Goal: Task Accomplishment & Management: Use online tool/utility

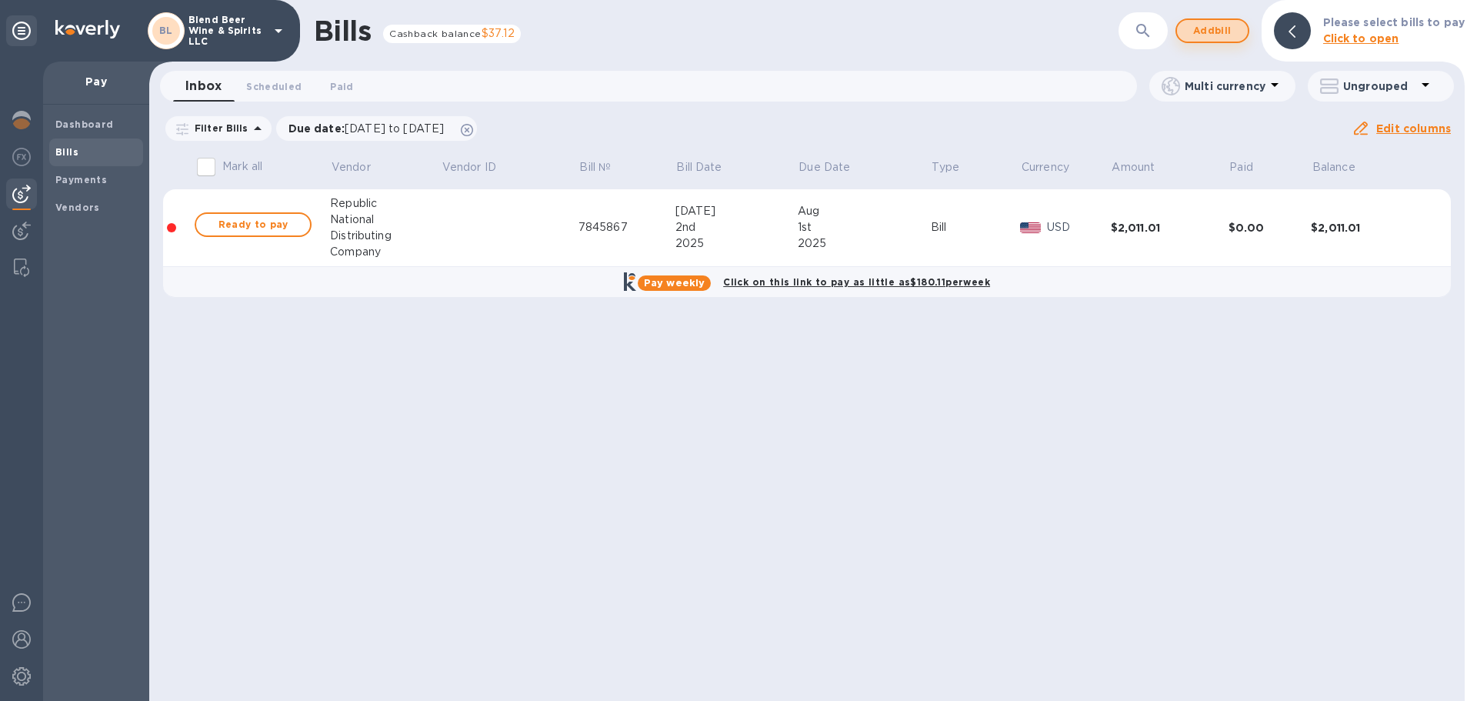
click at [1230, 26] on span "Add bill" at bounding box center [1212, 31] width 46 height 18
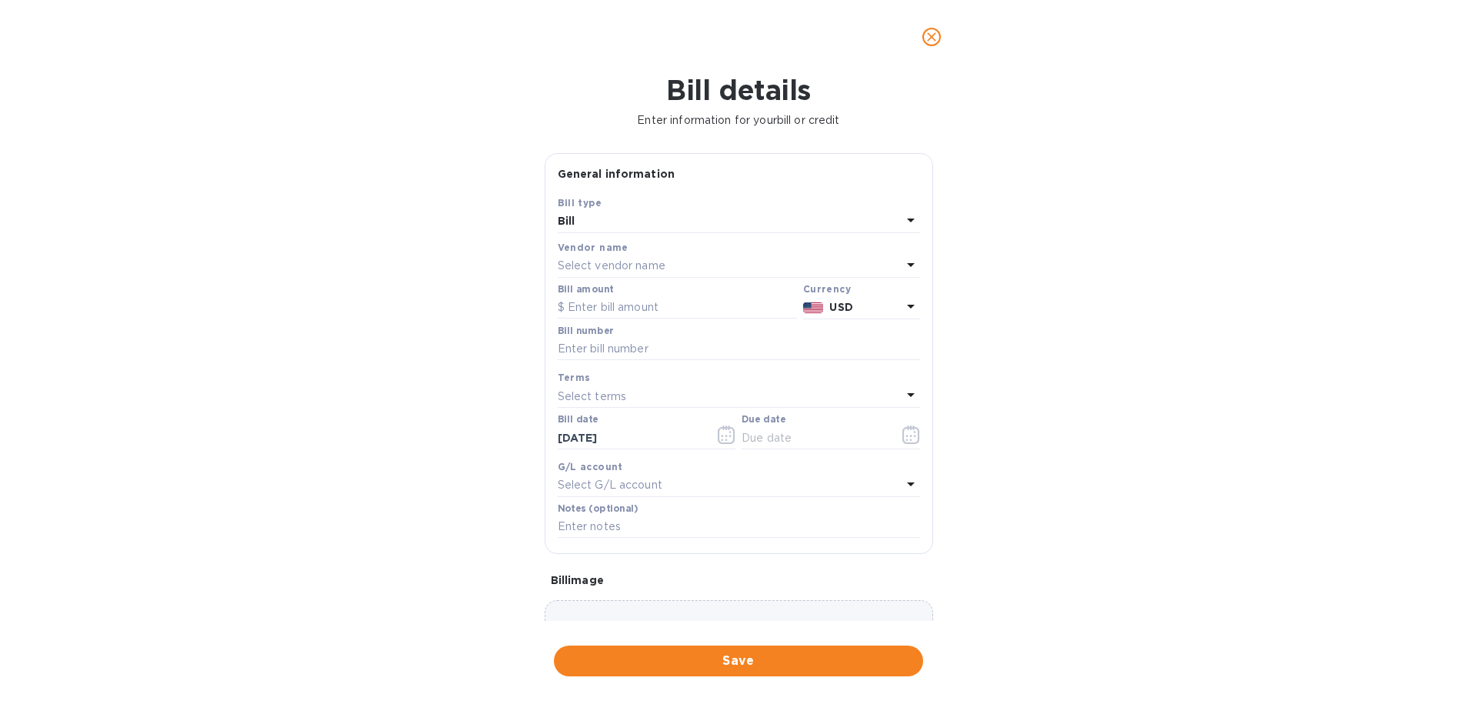
click at [781, 262] on div "Select vendor name" at bounding box center [730, 266] width 344 height 22
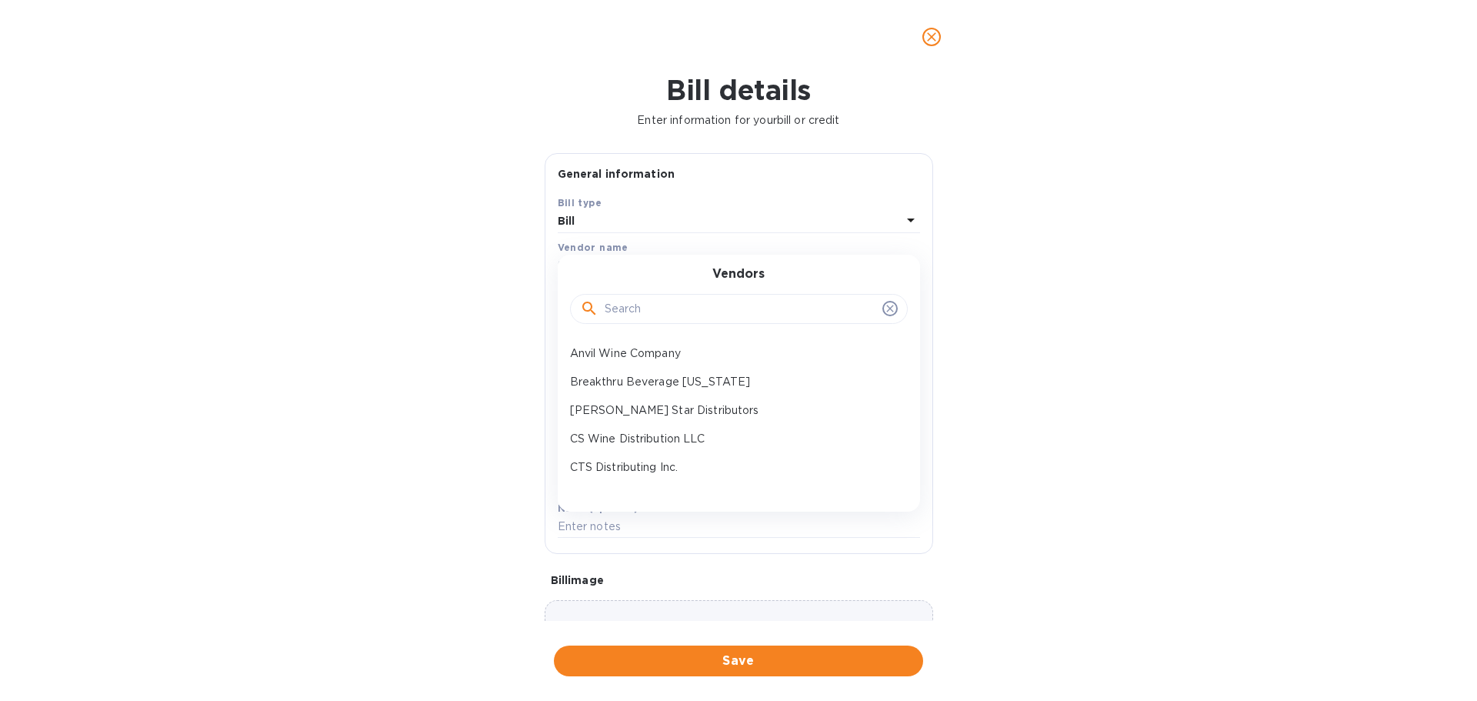
click at [722, 317] on input "text" at bounding box center [739, 309] width 271 height 23
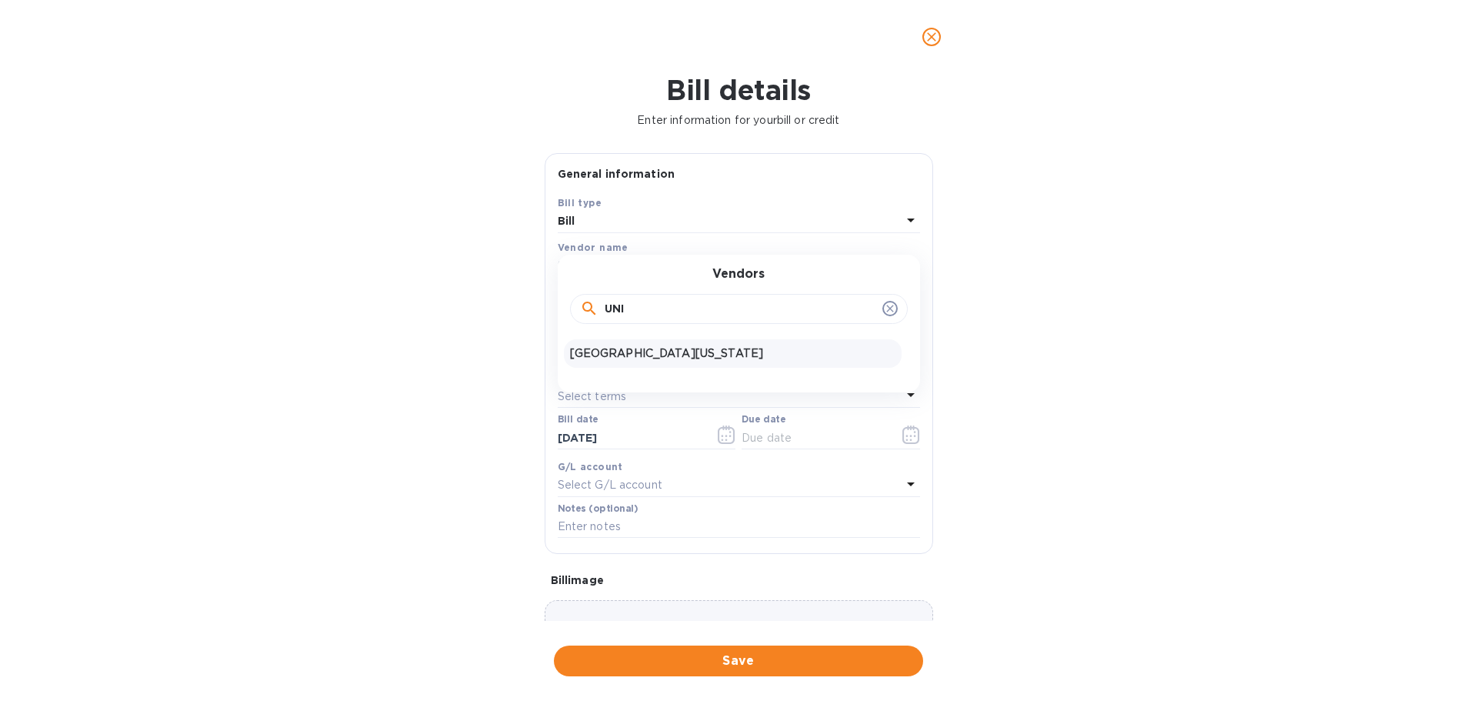
type input "UNI"
click at [678, 355] on p "[GEOGRAPHIC_DATA][US_STATE]" at bounding box center [732, 353] width 325 height 16
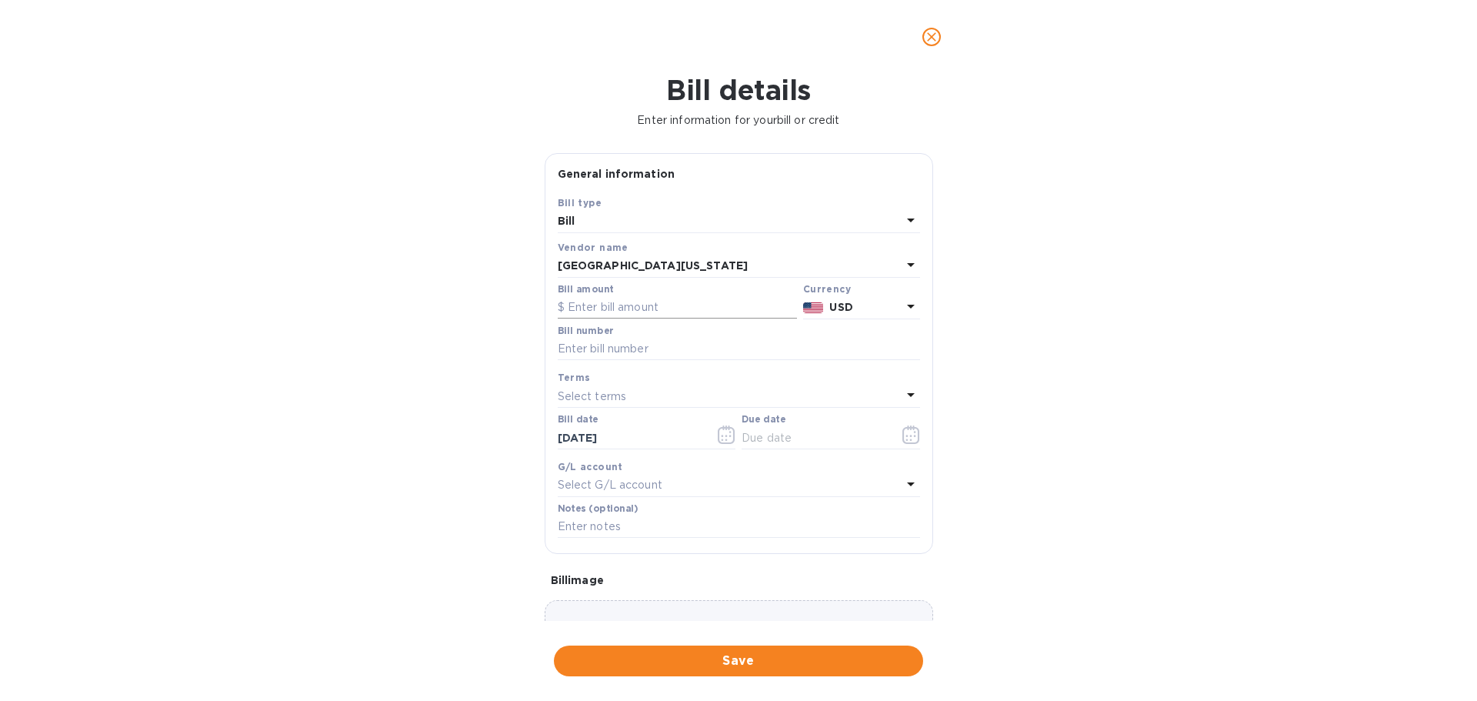
click at [647, 310] on input "text" at bounding box center [677, 307] width 239 height 23
paste input "3,579.24"
type input "3,579.24"
click at [658, 355] on input "text" at bounding box center [739, 349] width 362 height 23
click at [642, 348] on input "text" at bounding box center [739, 349] width 362 height 23
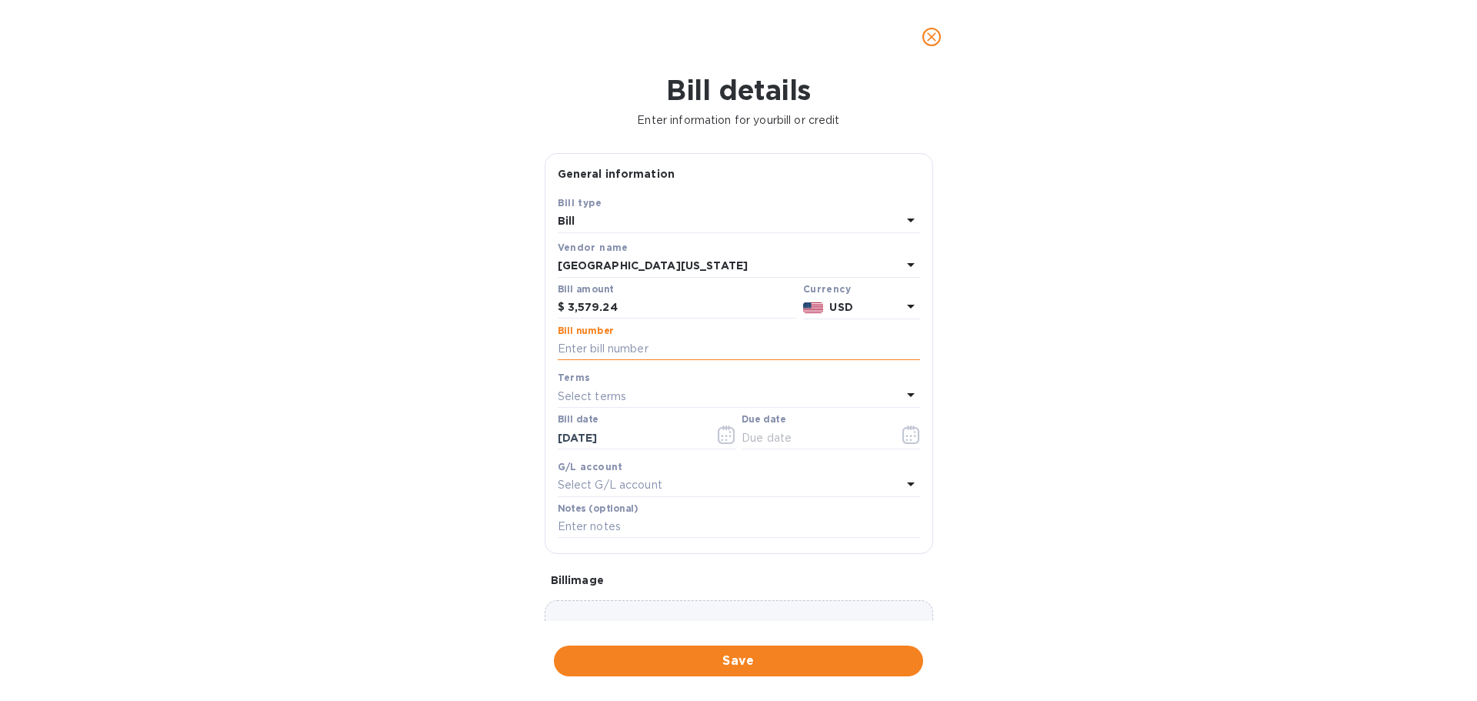
paste input "Spirits & Wine 102025"
type input "Spirits & Wine 102025"
click at [718, 430] on icon "button" at bounding box center [727, 434] width 18 height 18
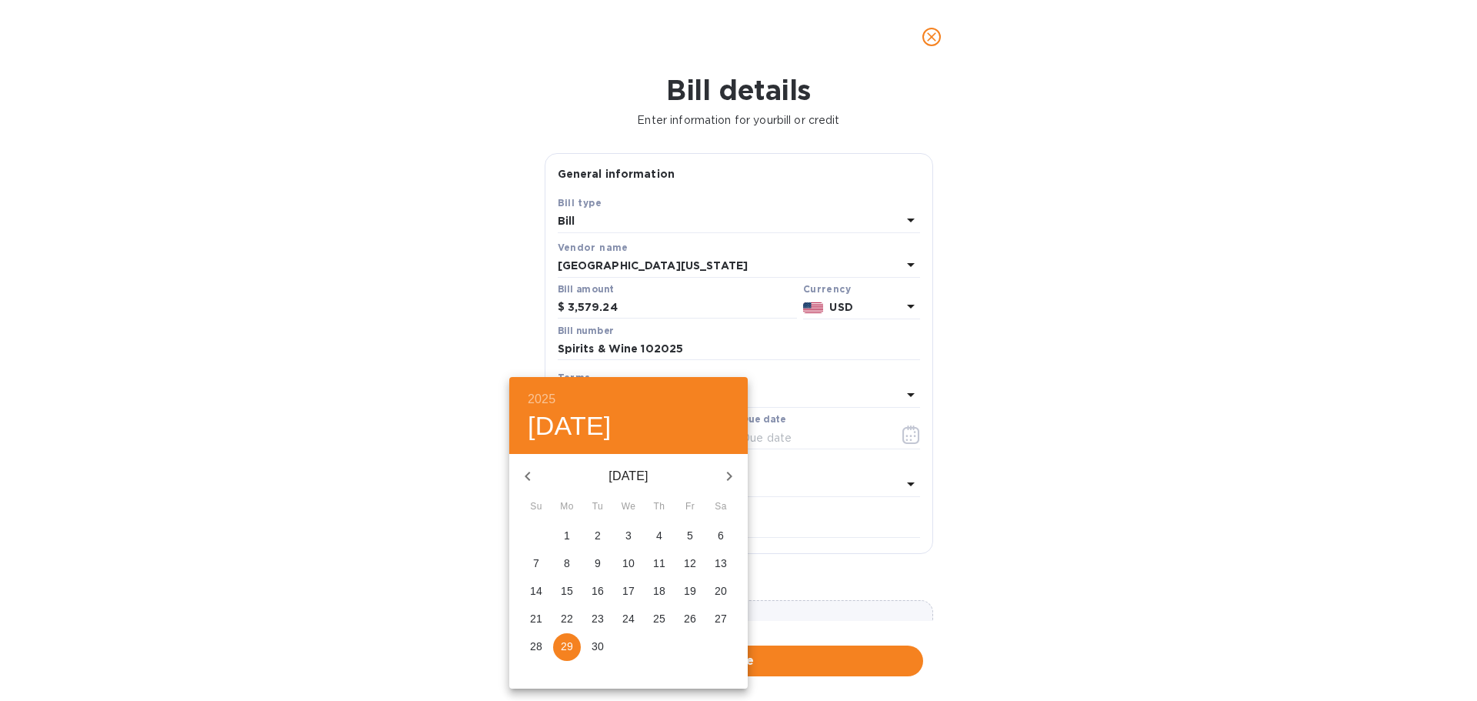
click at [602, 616] on p "23" at bounding box center [597, 618] width 12 height 15
type input "[DATE]"
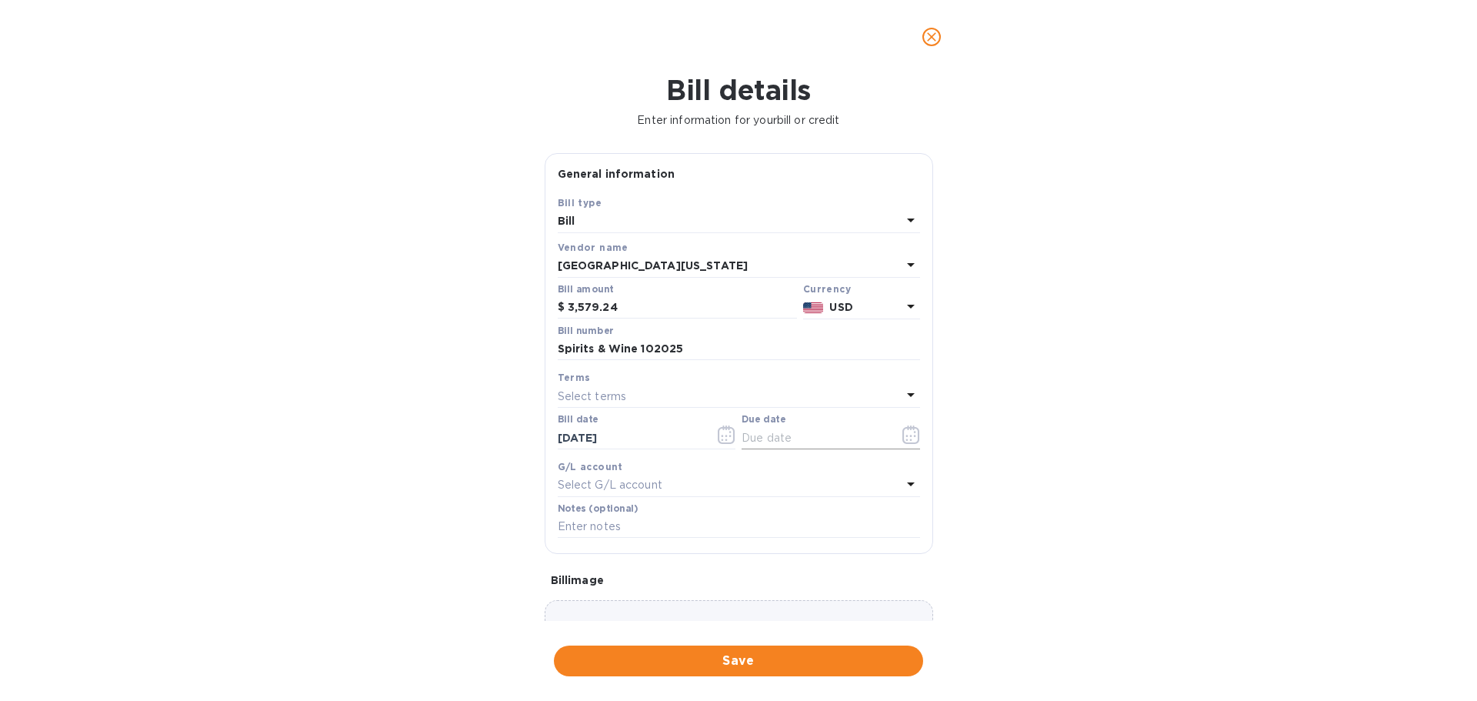
click at [905, 436] on icon "button" at bounding box center [906, 436] width 2 height 2
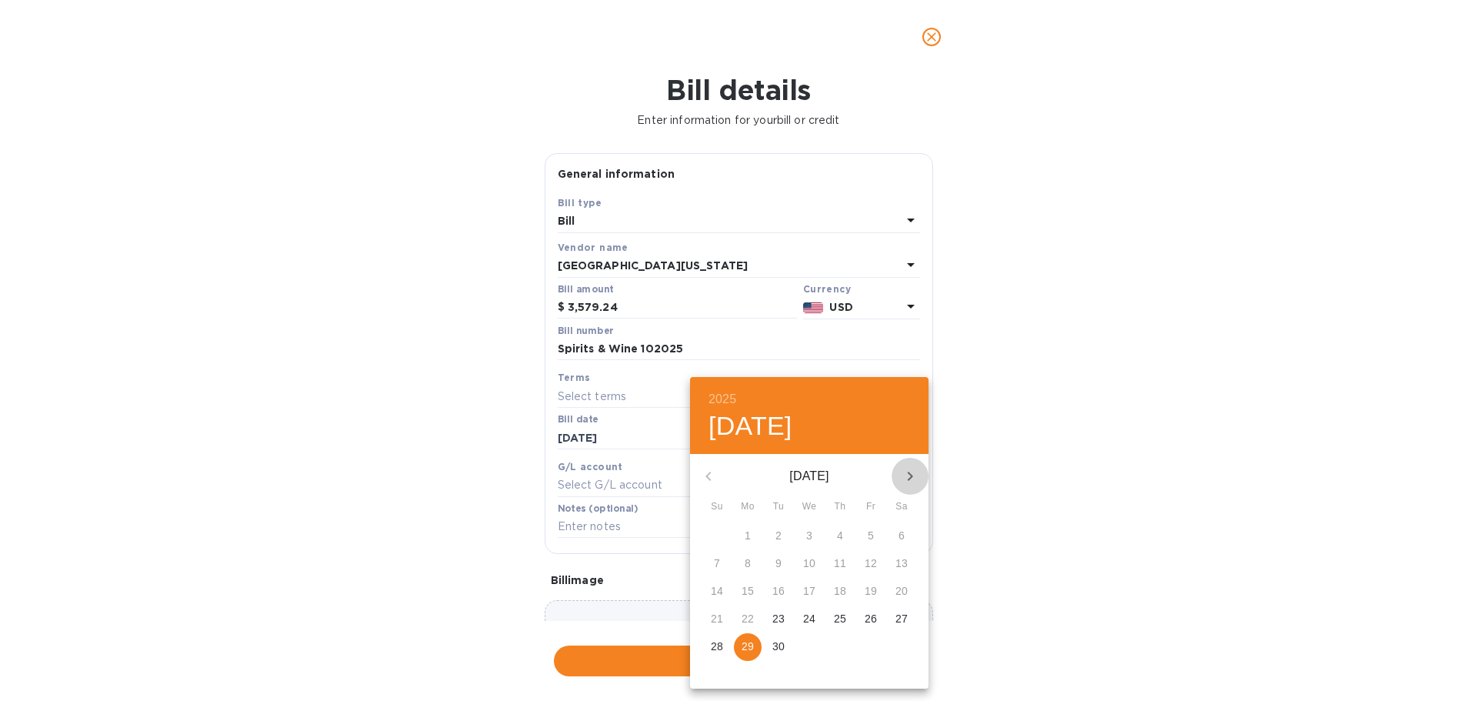
click at [915, 472] on icon "button" at bounding box center [910, 476] width 18 height 18
click at [811, 534] on p "1" at bounding box center [809, 535] width 6 height 15
type input "[DATE]"
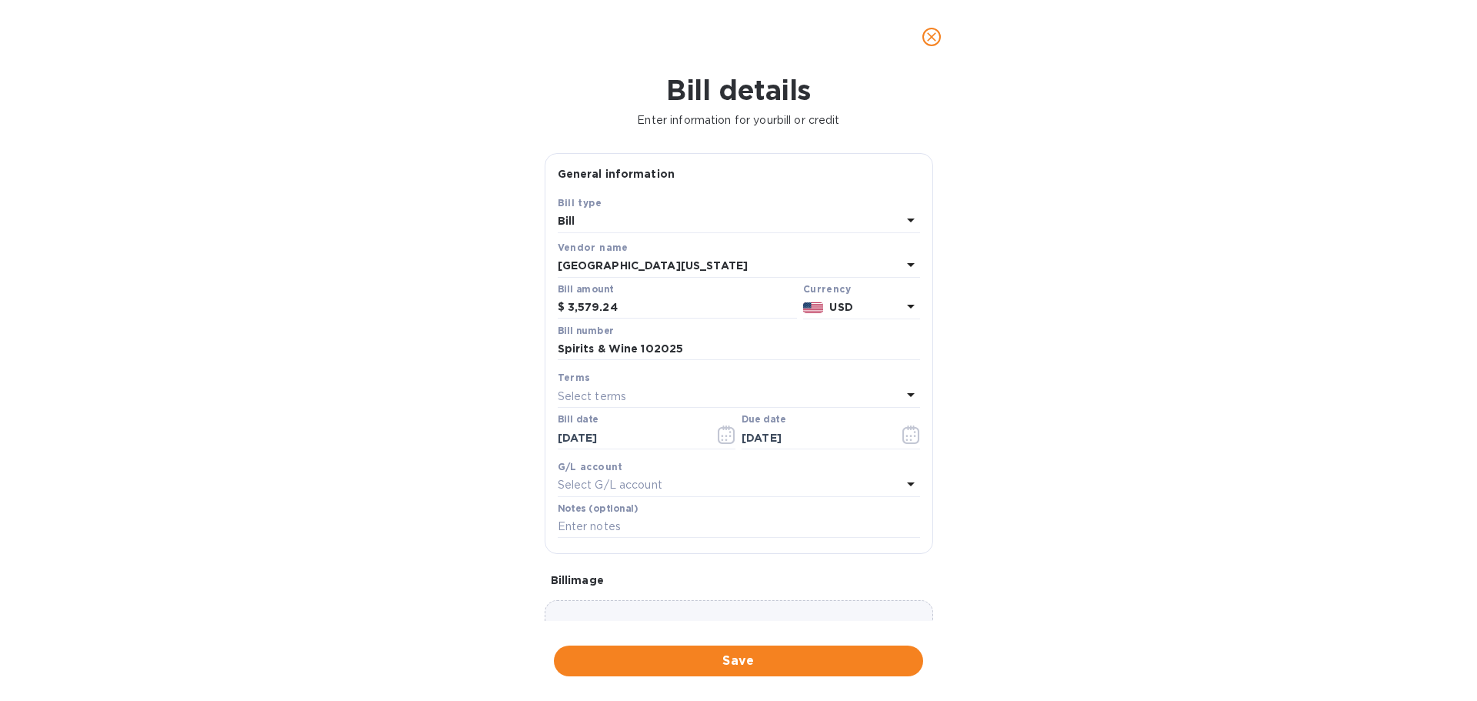
click at [696, 620] on div "Choose a bill and drag it here" at bounding box center [738, 655] width 388 height 111
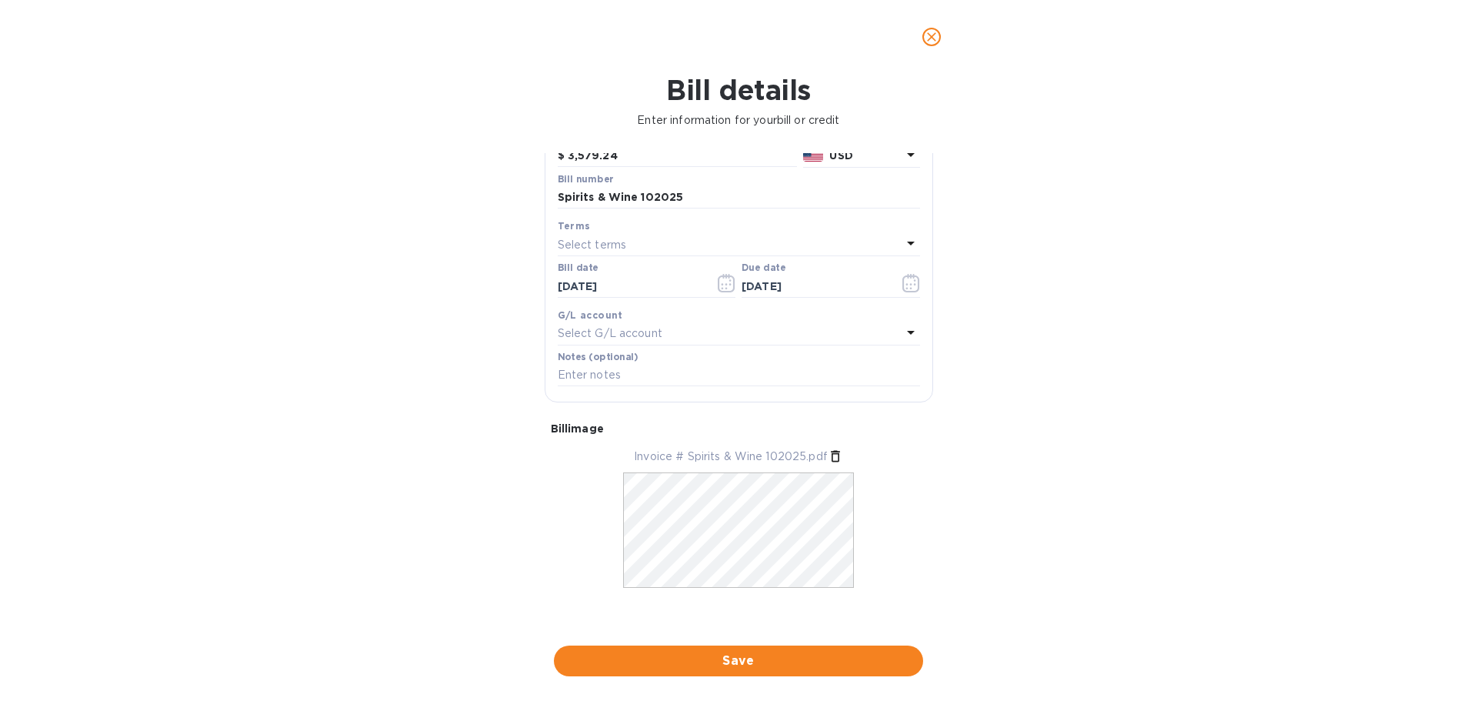
scroll to position [155, 0]
click at [804, 646] on button "Save" at bounding box center [738, 660] width 369 height 31
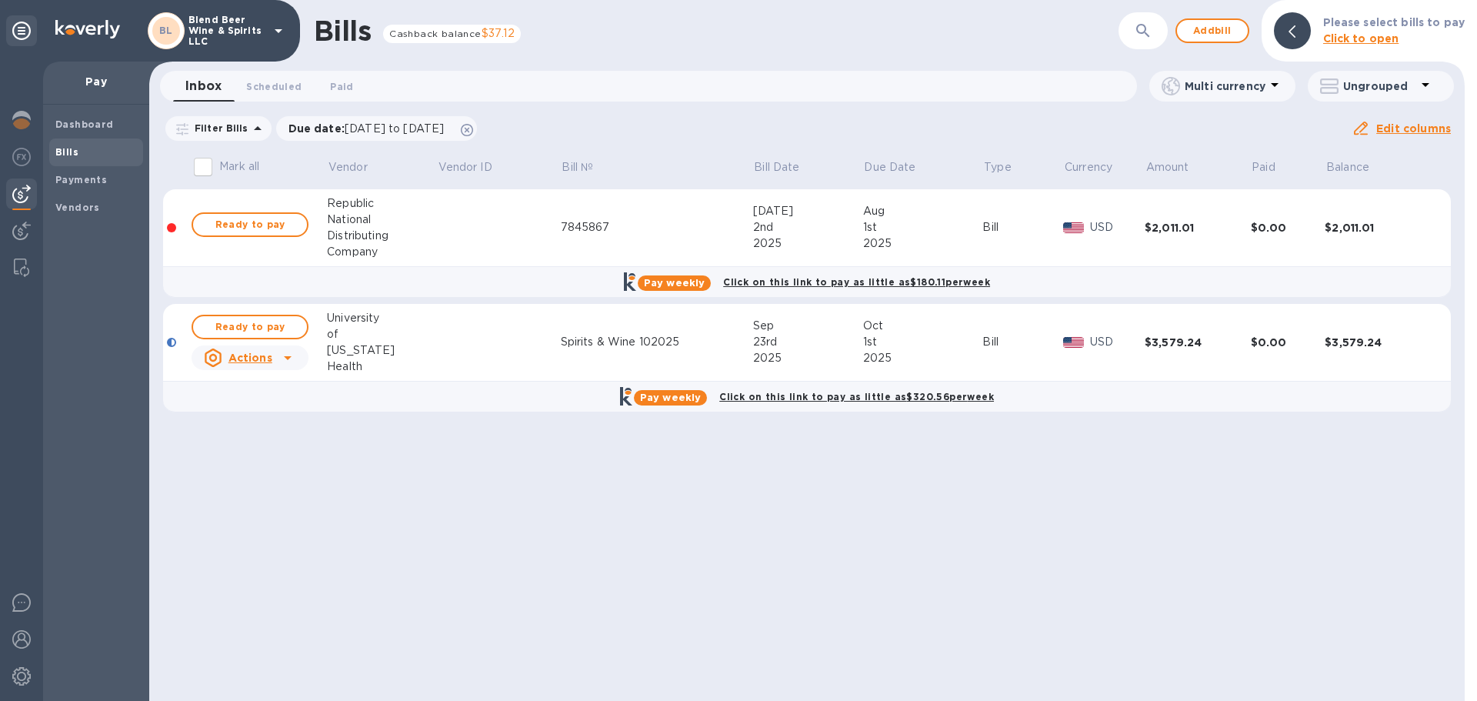
click at [492, 361] on td at bounding box center [499, 343] width 124 height 78
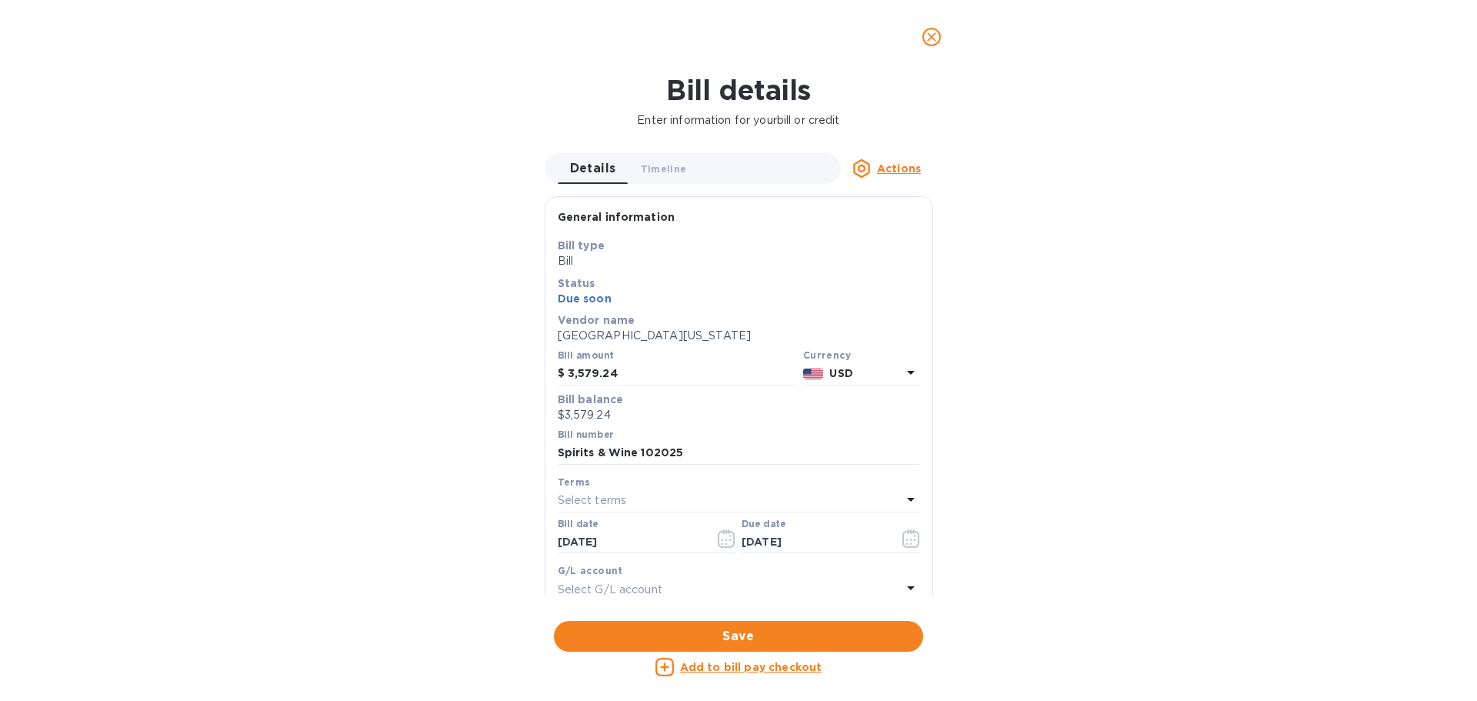
click at [1098, 356] on div "Bill details Enter information for your bill or credit Details 0 Timeline 0 Act…" at bounding box center [738, 387] width 1477 height 627
click at [934, 42] on icon "close" at bounding box center [931, 36] width 15 height 15
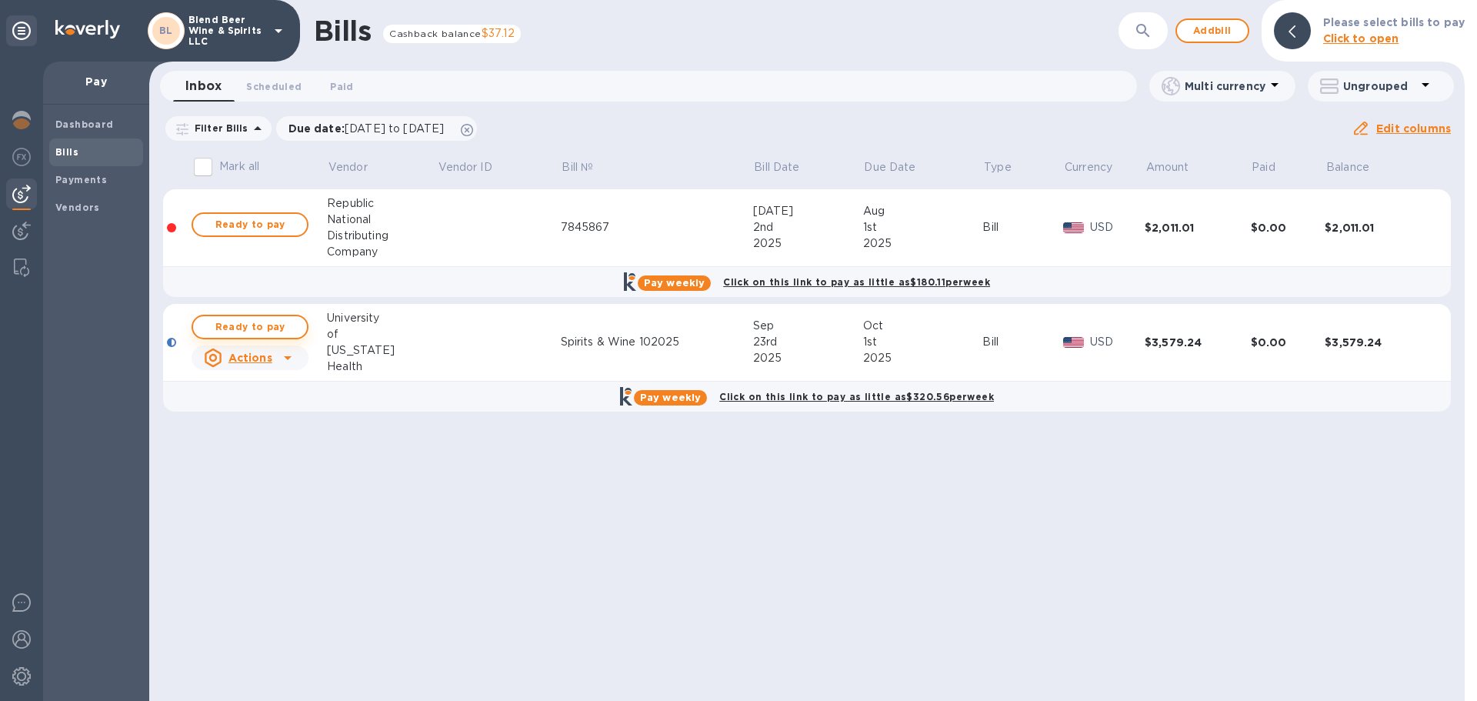
click at [261, 327] on span "Ready to pay" at bounding box center [249, 327] width 89 height 18
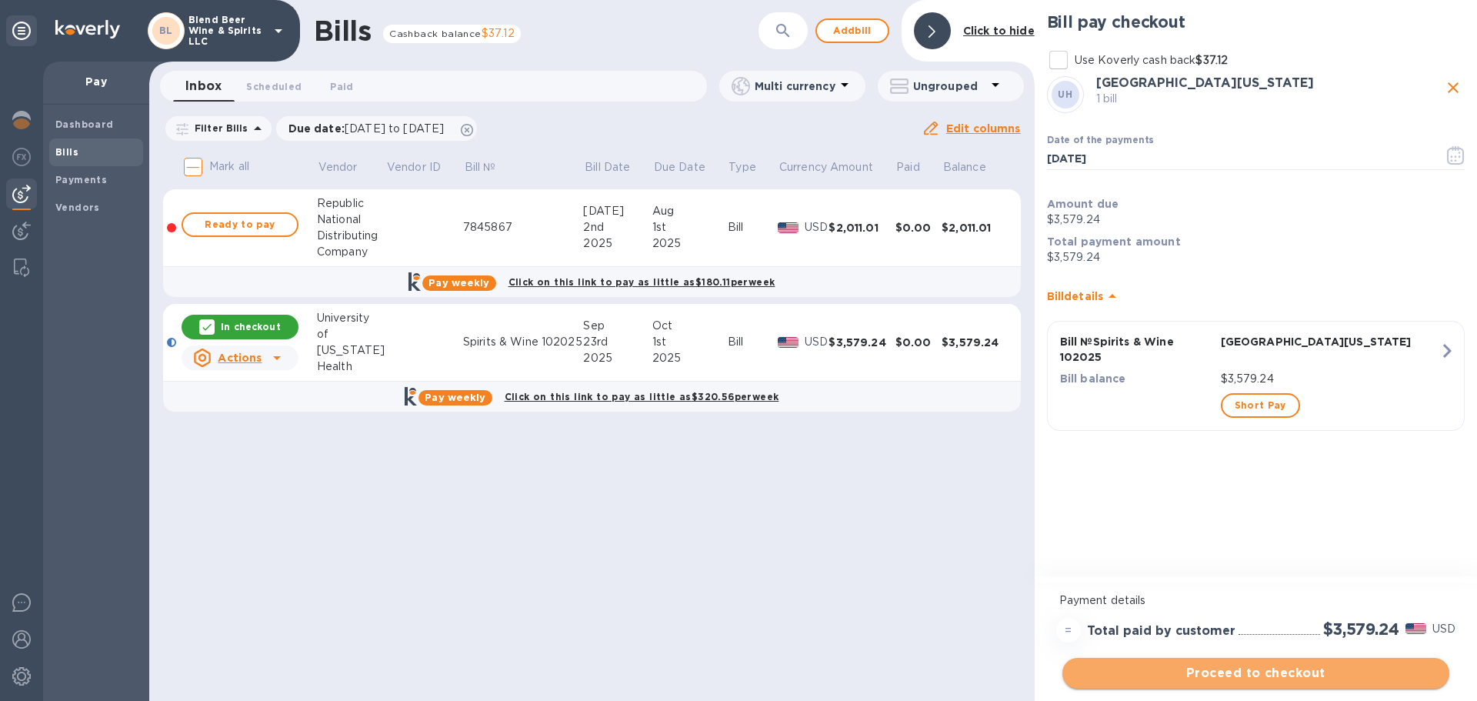
click at [1292, 646] on span "Proceed to checkout" at bounding box center [1255, 673] width 362 height 18
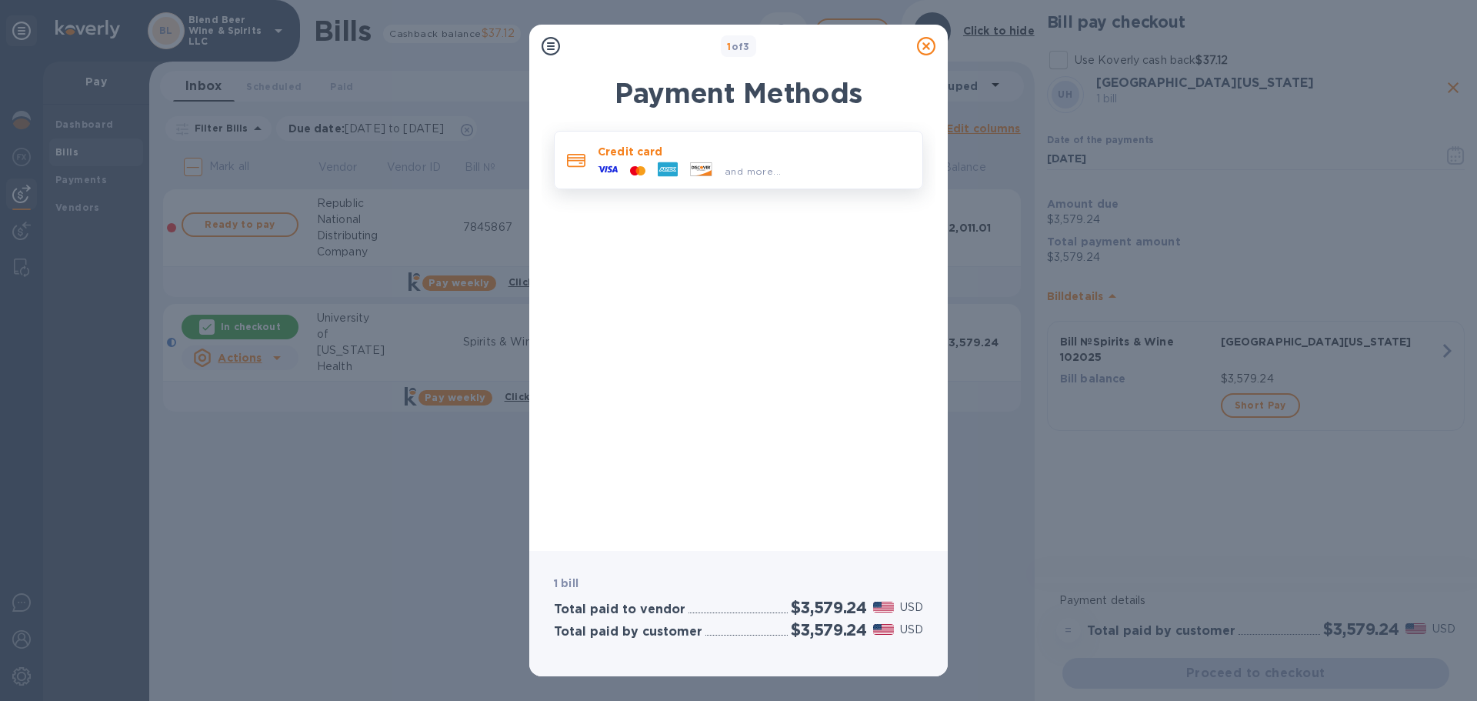
click at [693, 160] on div "and more..." at bounding box center [688, 170] width 195 height 23
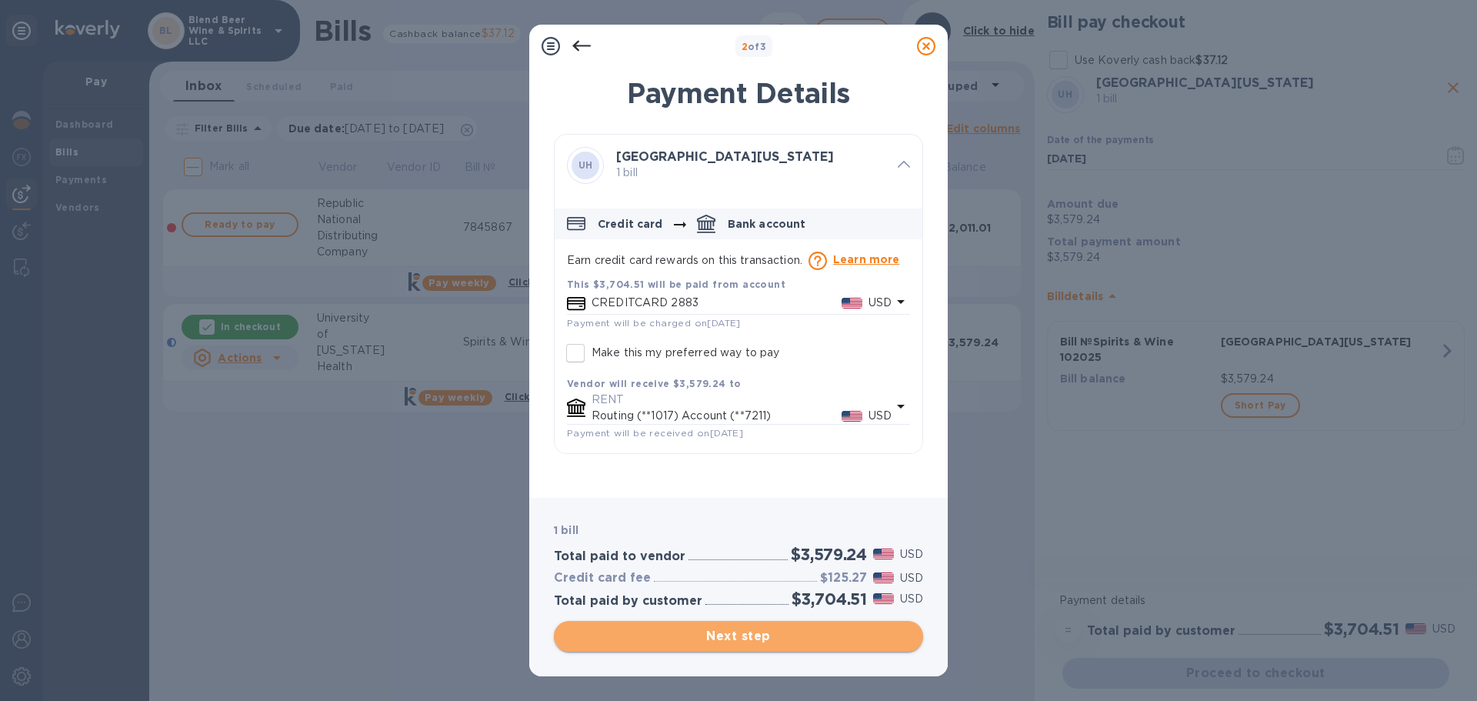
click at [851, 644] on span "Next step" at bounding box center [738, 636] width 345 height 18
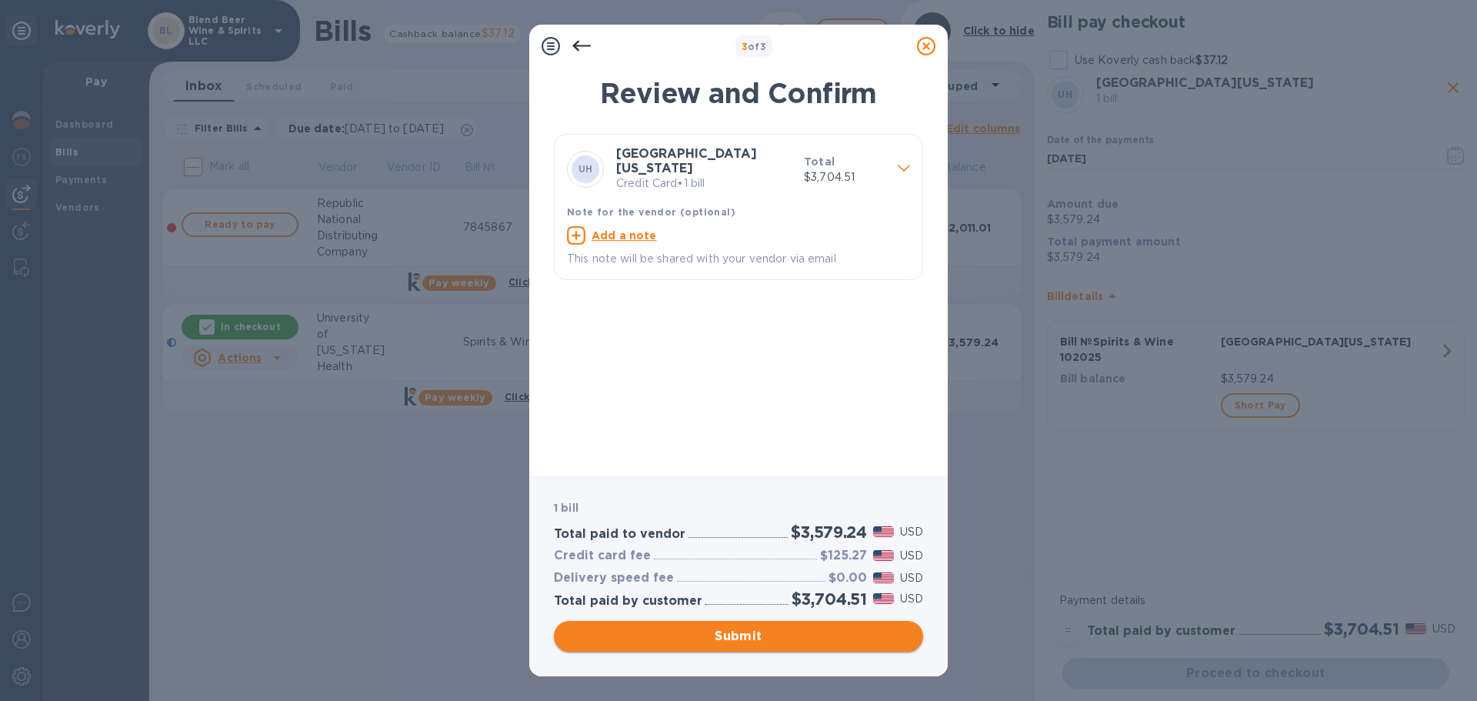
click at [715, 635] on span "Submit" at bounding box center [738, 636] width 345 height 18
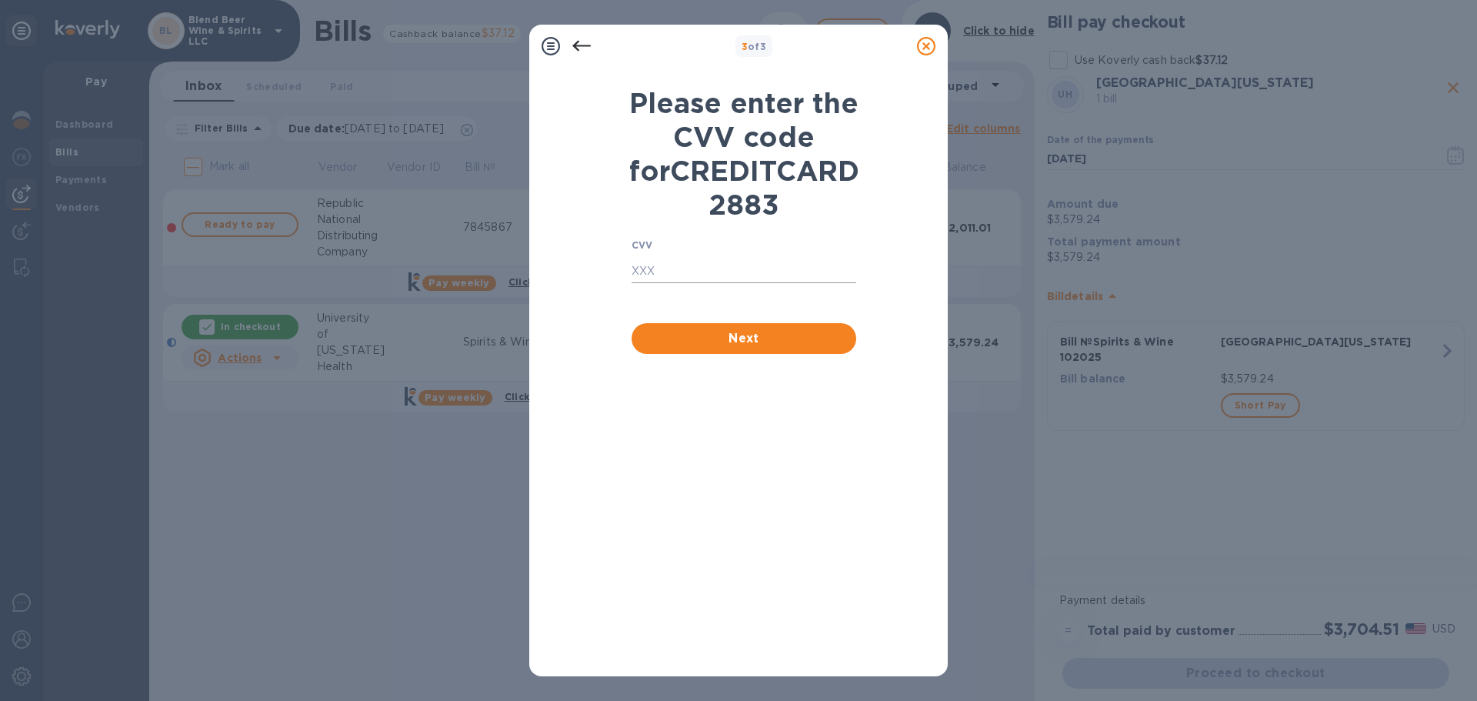
click at [815, 311] on div "CVV ​" at bounding box center [743, 275] width 225 height 71
click at [815, 283] on input "text" at bounding box center [743, 271] width 225 height 23
type input "035"
click button "Next" at bounding box center [743, 338] width 225 height 31
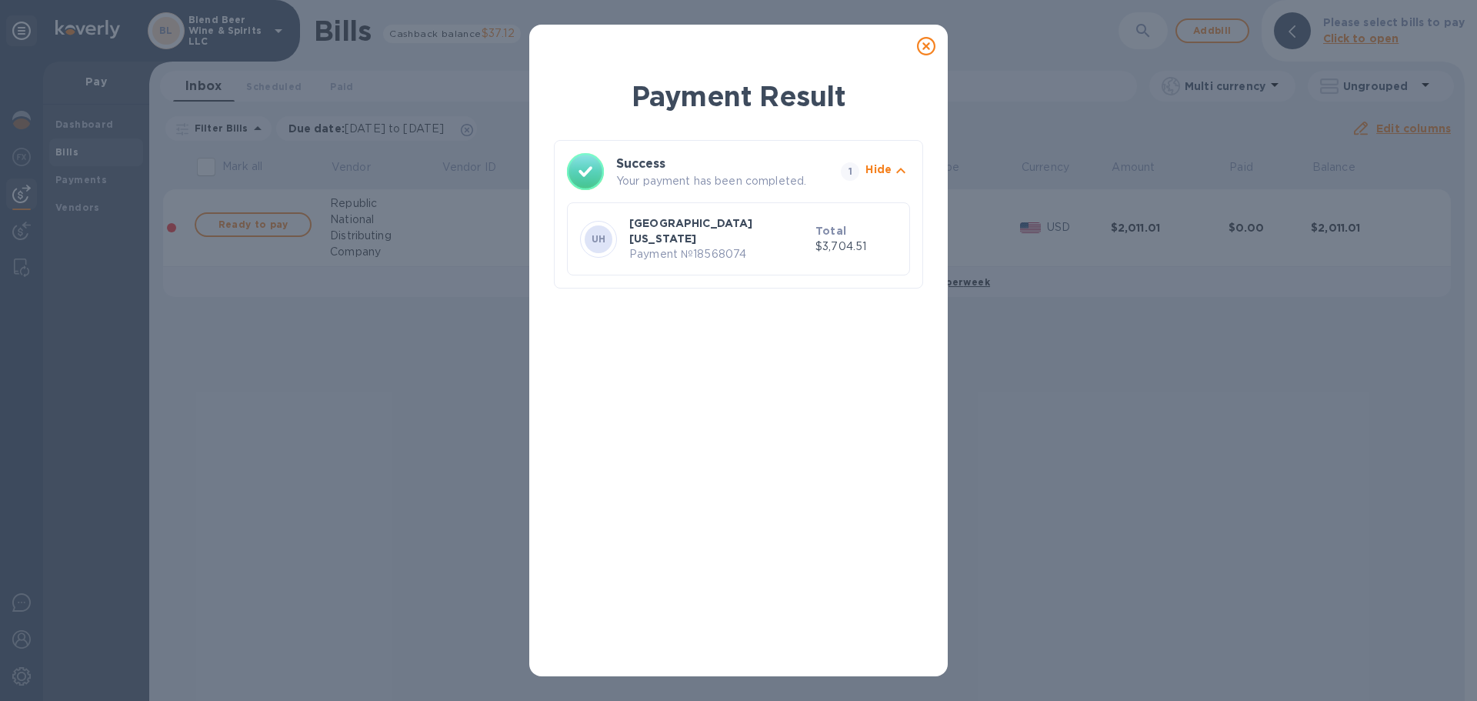
click at [927, 52] on icon at bounding box center [926, 46] width 18 height 18
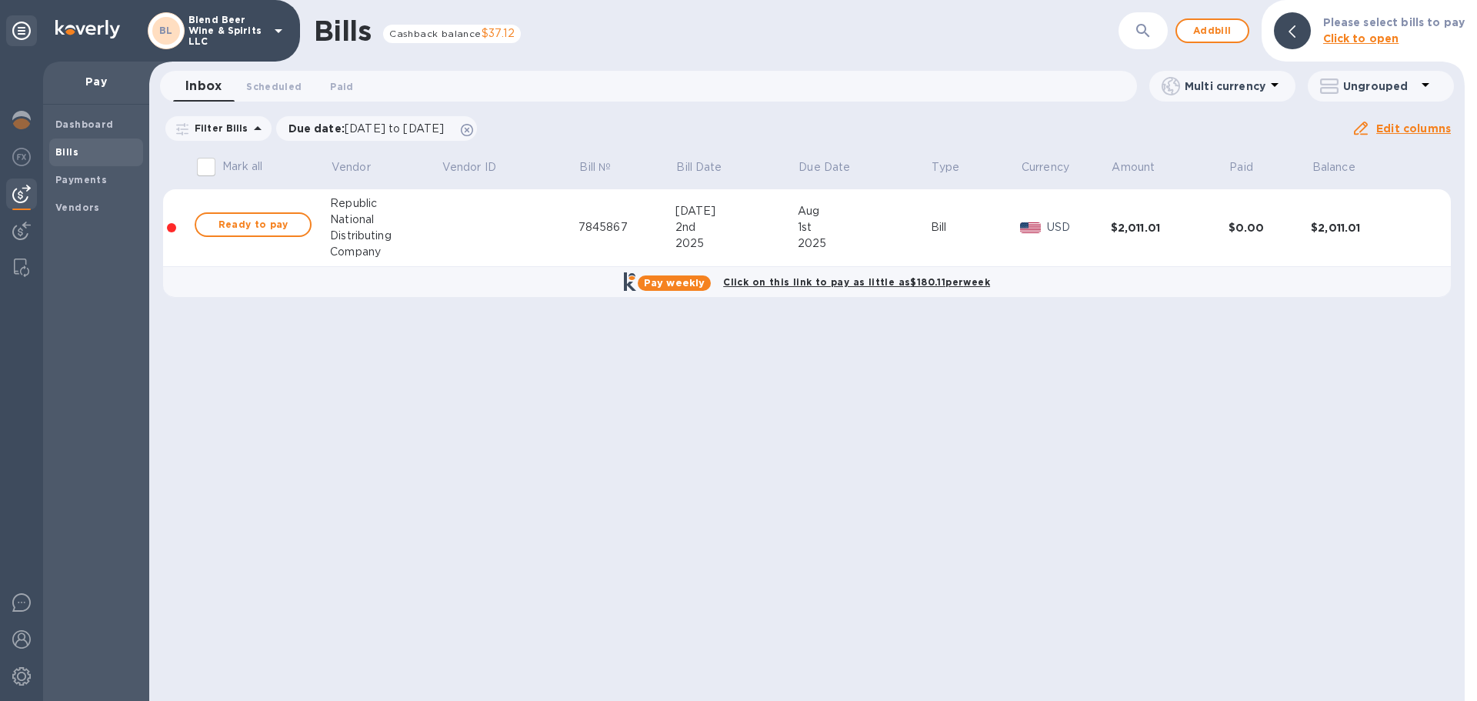
click at [1091, 473] on div "Bills Cashback balance $37.12 ​ Add bill Please select bills to pay Click to op…" at bounding box center [806, 350] width 1315 height 701
